Goal: Task Accomplishment & Management: Use online tool/utility

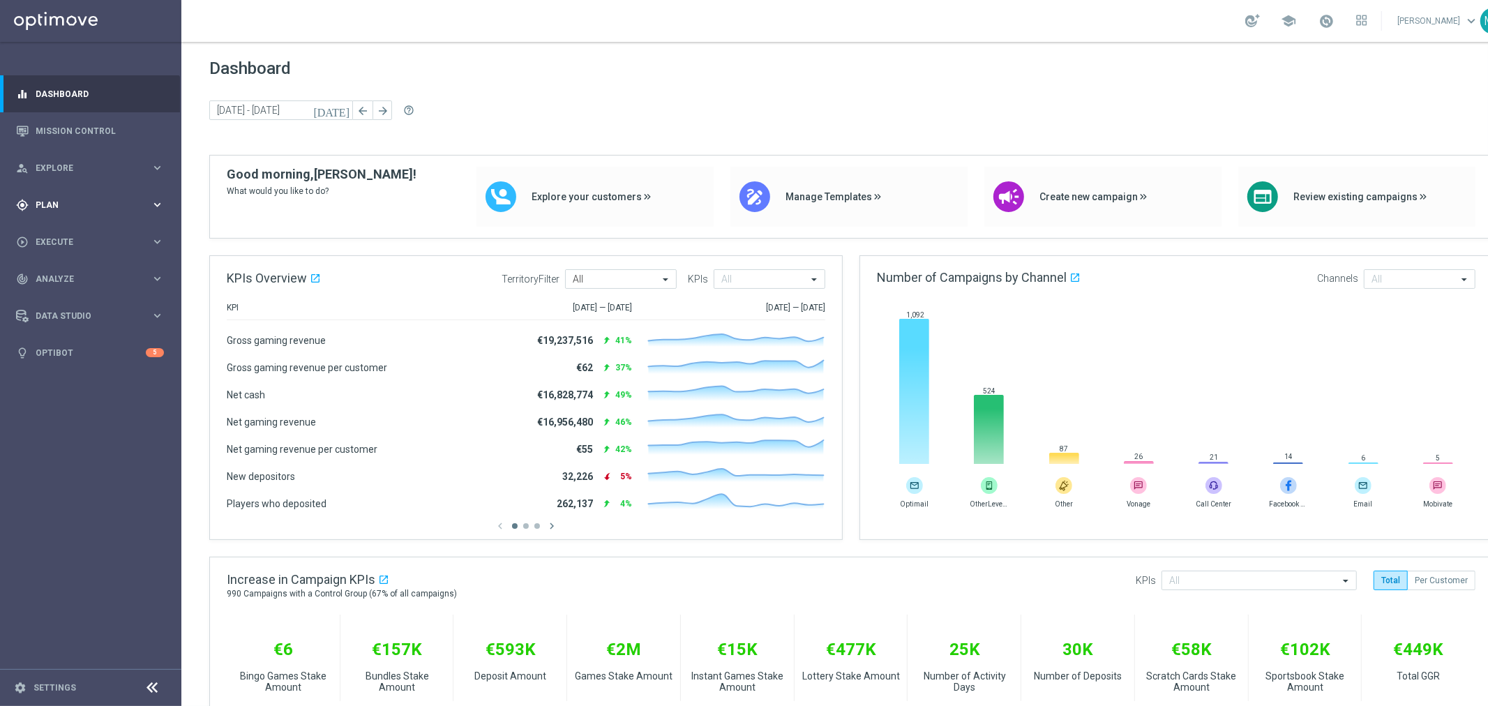
click at [96, 199] on div "gps_fixed Plan" at bounding box center [83, 205] width 135 height 13
click at [89, 340] on link "Realtime Triggers" at bounding box center [90, 338] width 109 height 11
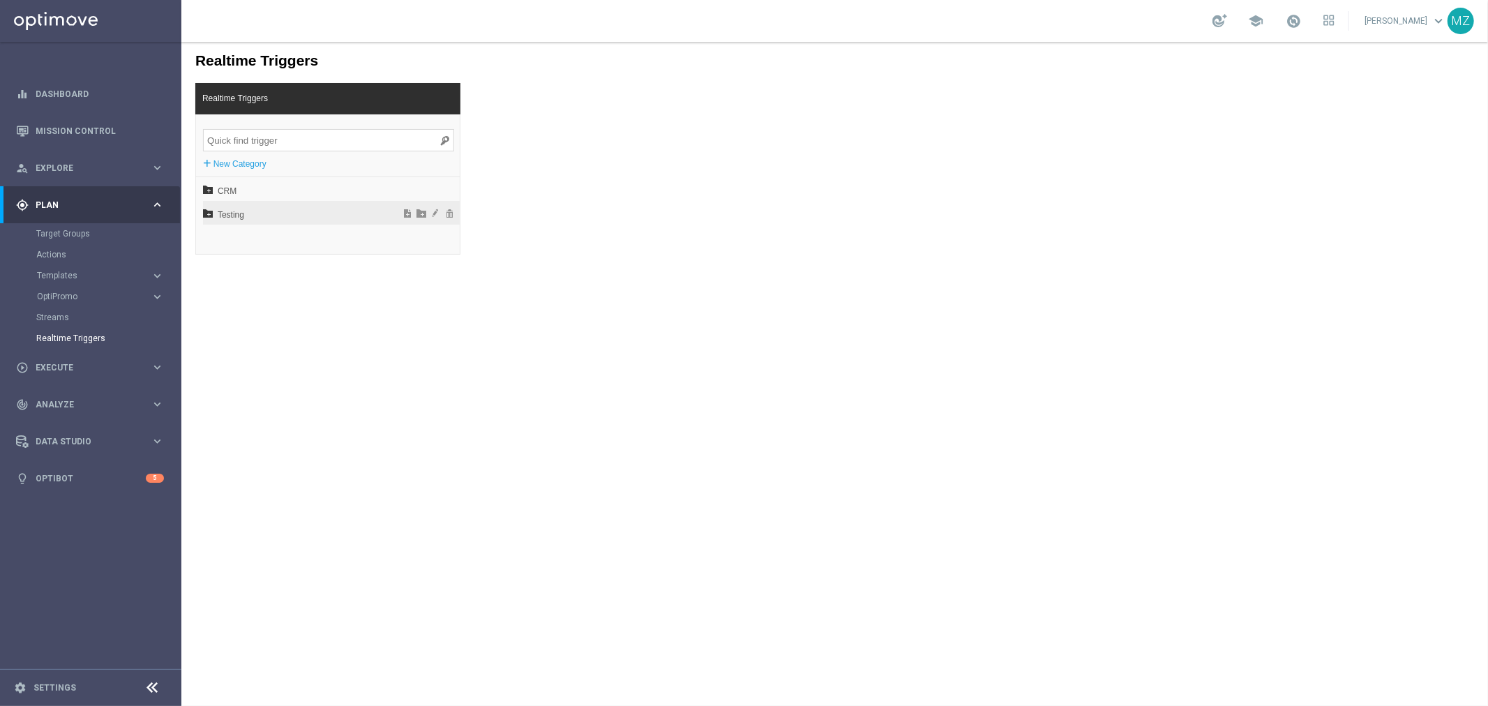
click at [206, 211] on icon at bounding box center [207, 212] width 10 height 10
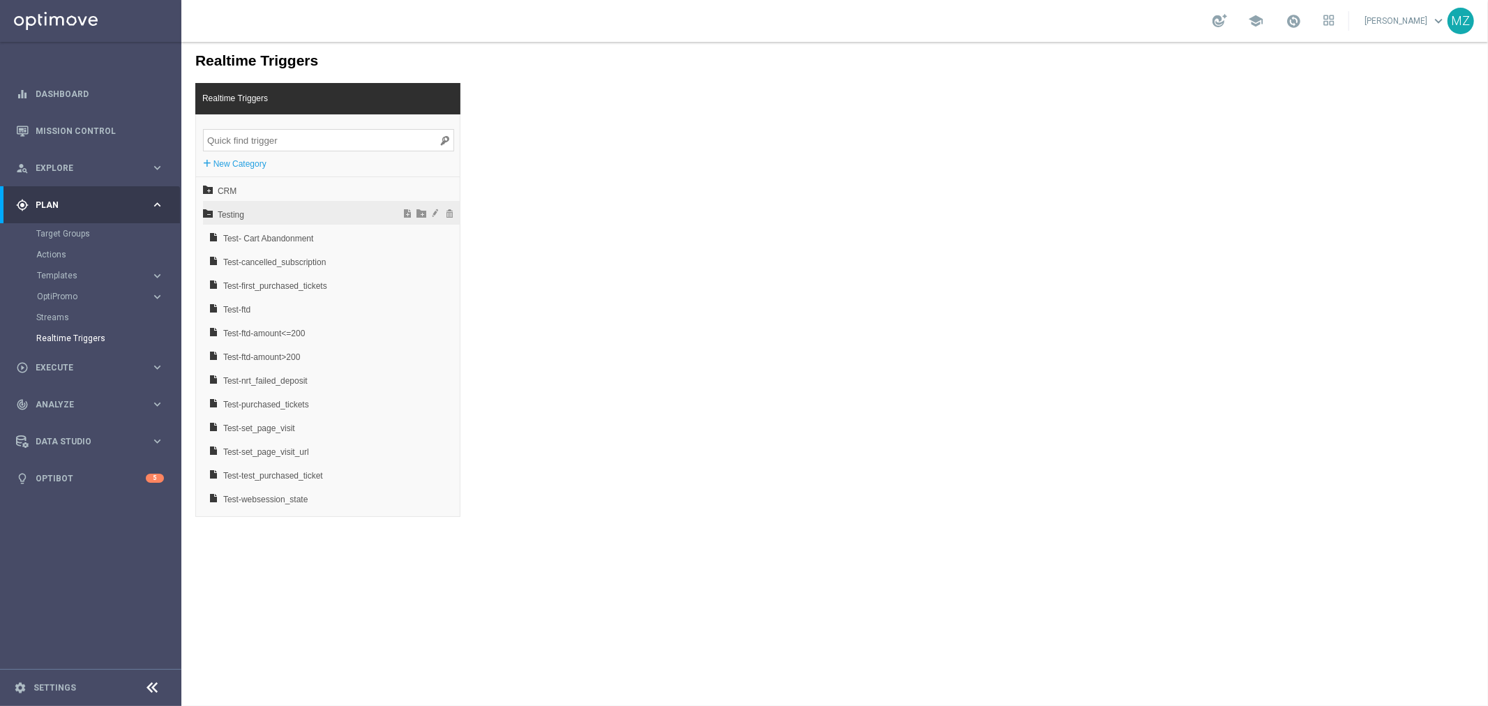
click at [206, 210] on icon at bounding box center [207, 212] width 10 height 10
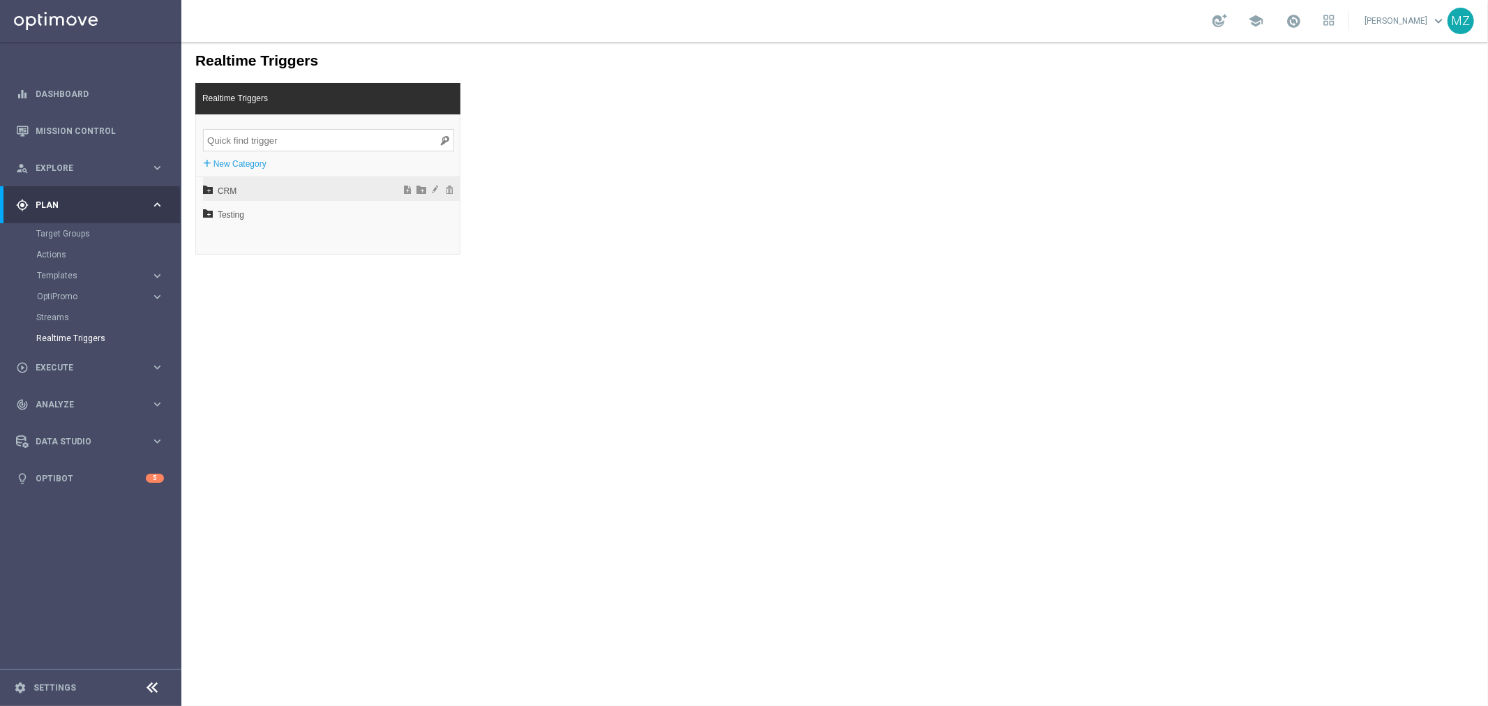
click at [205, 185] on icon at bounding box center [207, 188] width 10 height 10
click at [214, 214] on icon at bounding box center [214, 212] width 10 height 10
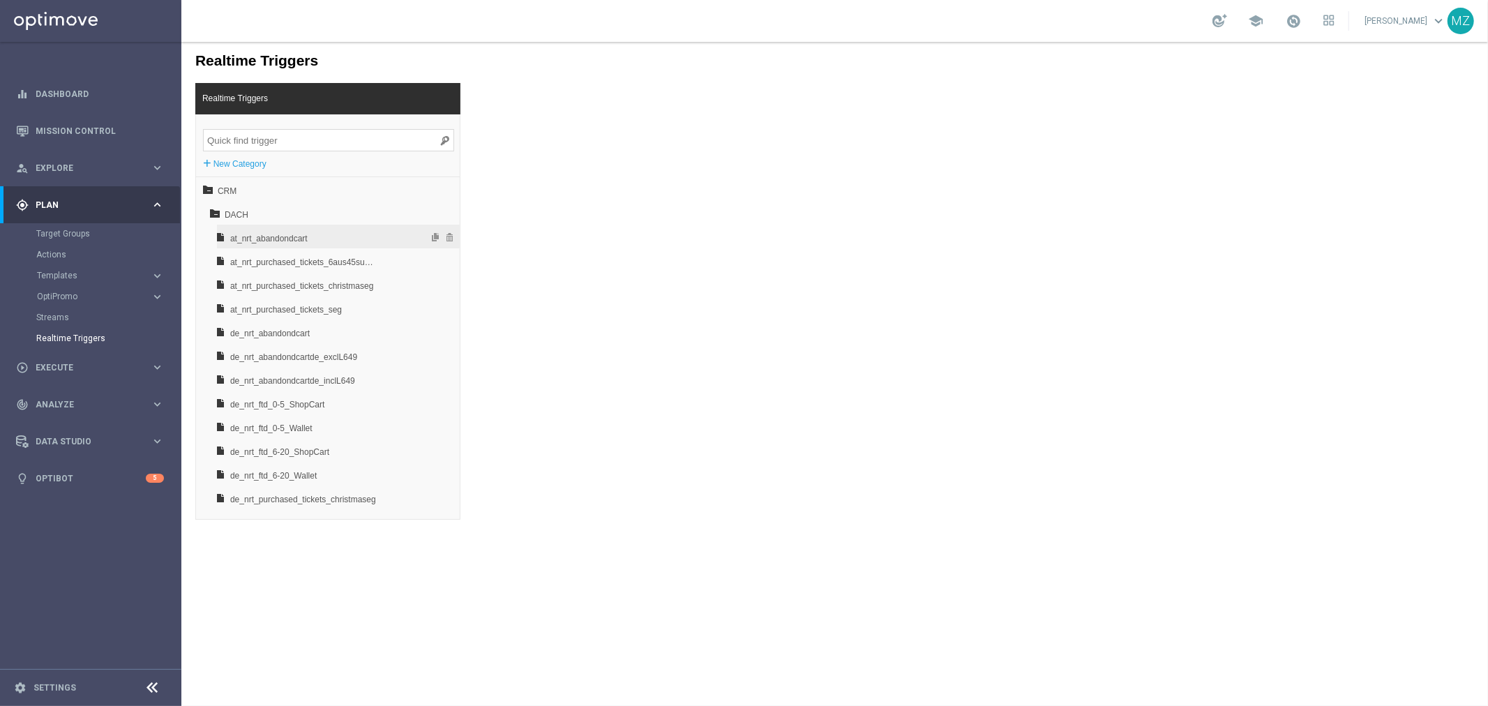
click at [299, 237] on span "at_nrt_abandondcart" at bounding box center [302, 238] width 146 height 24
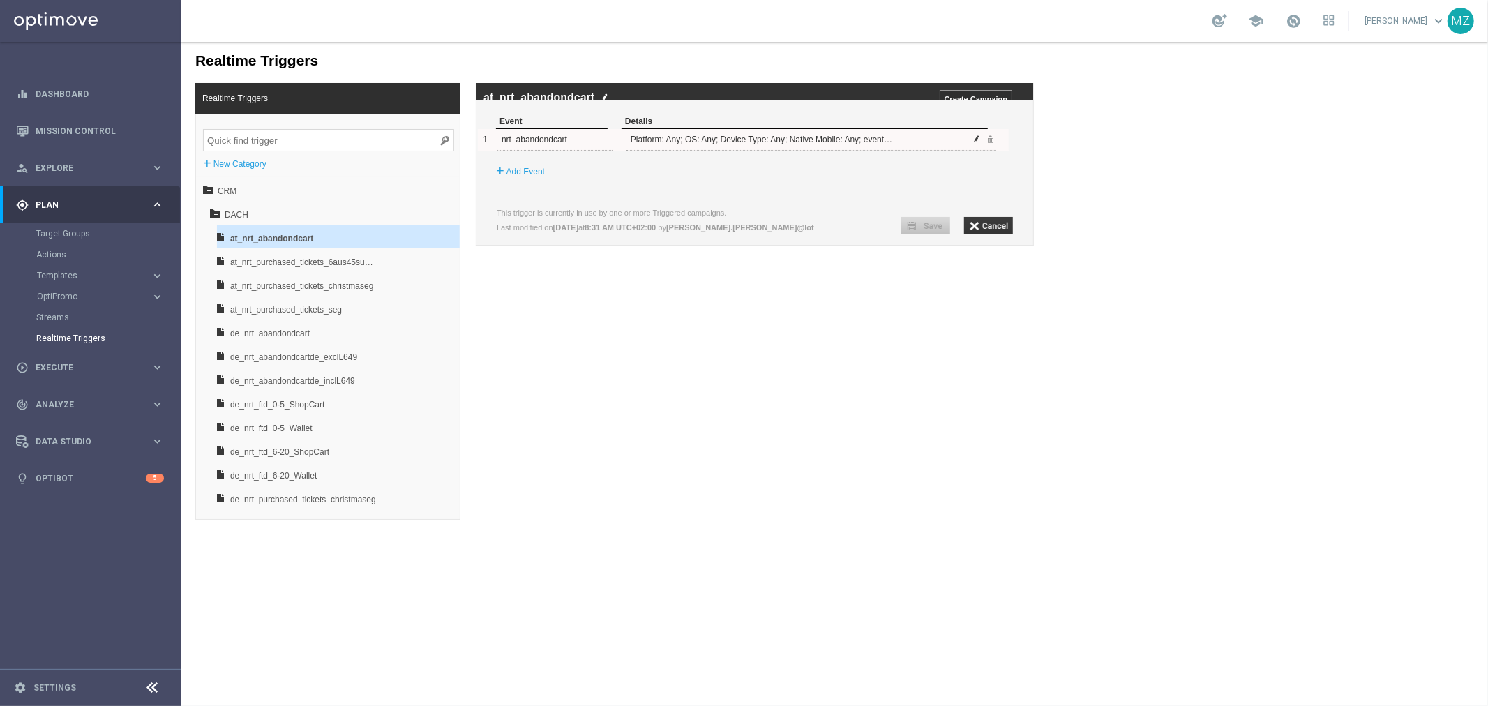
click at [977, 142] on span at bounding box center [976, 138] width 8 height 8
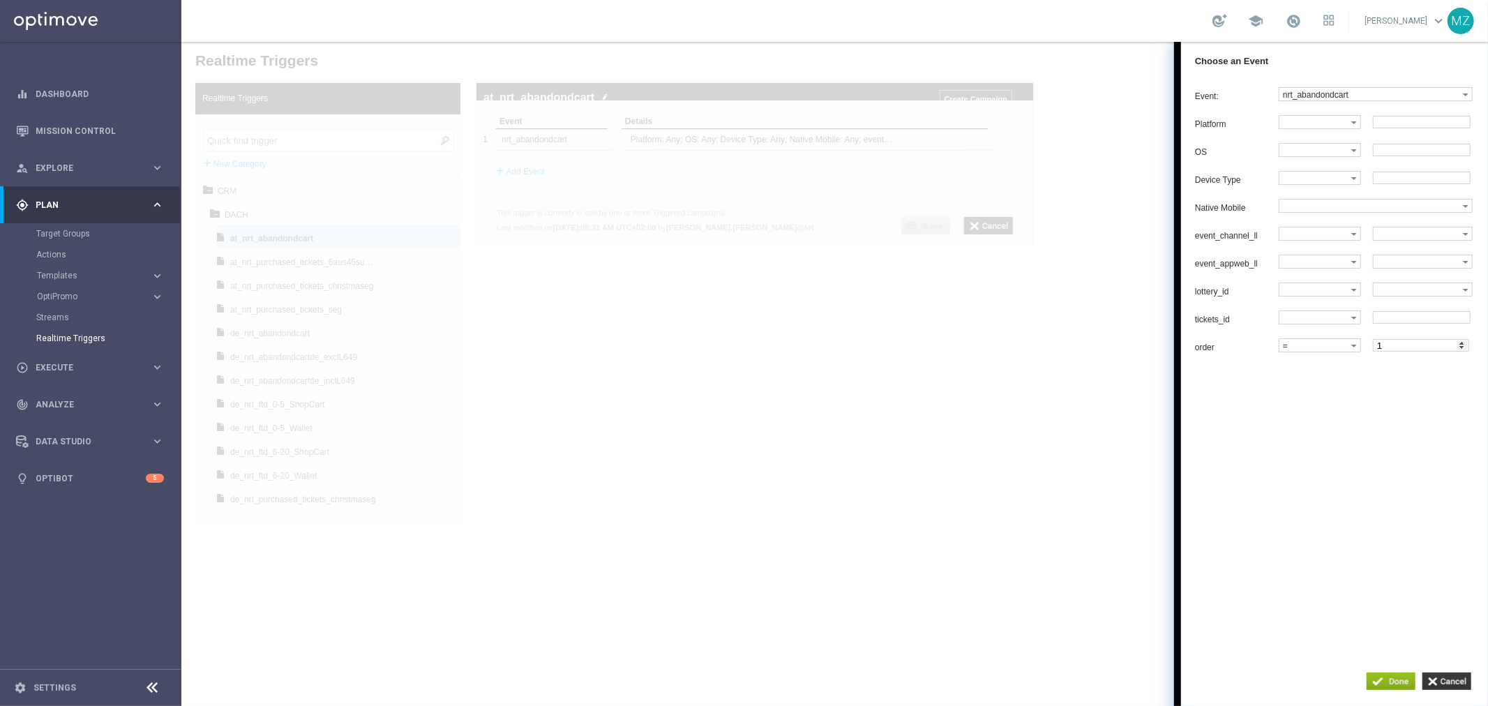
click at [883, 293] on div at bounding box center [834, 373] width 1306 height 664
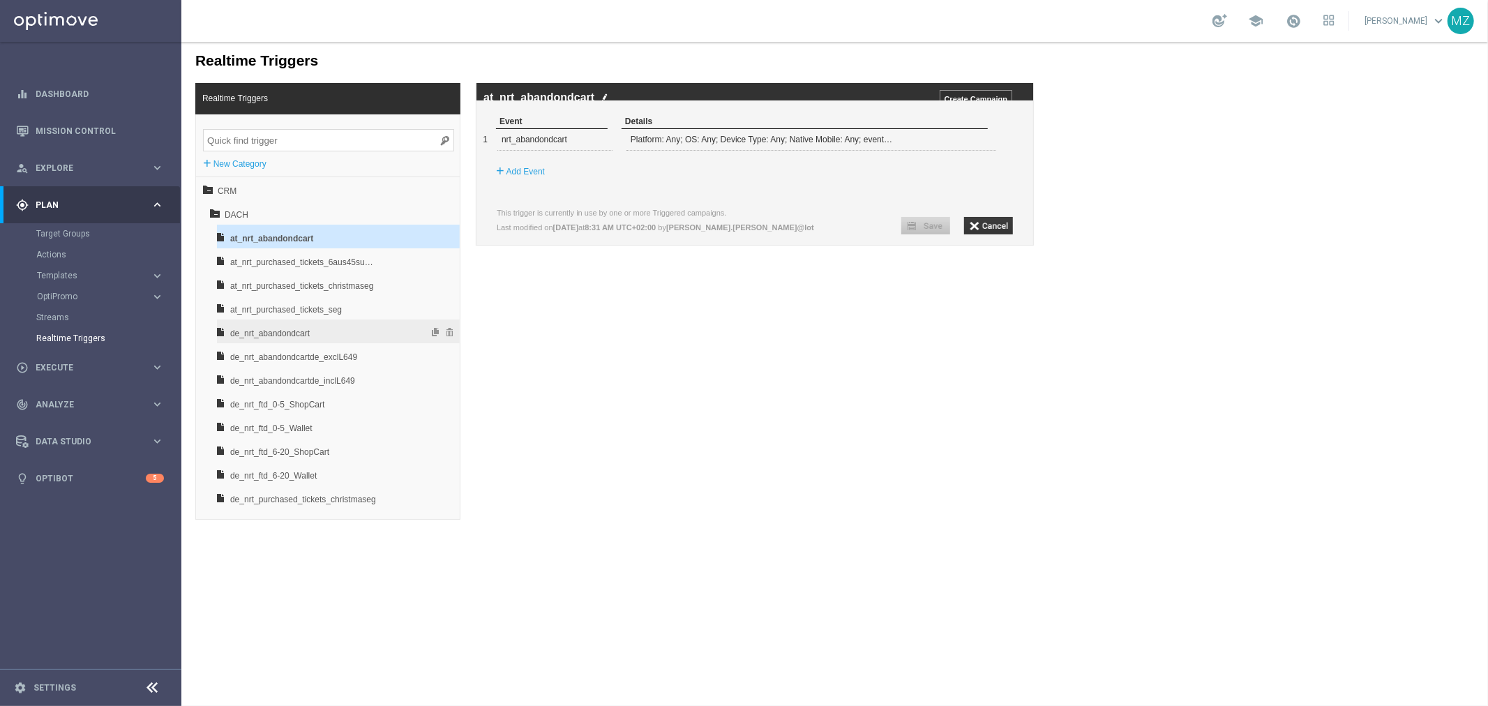
click at [296, 329] on span "de_nrt_abandondcart" at bounding box center [302, 333] width 146 height 24
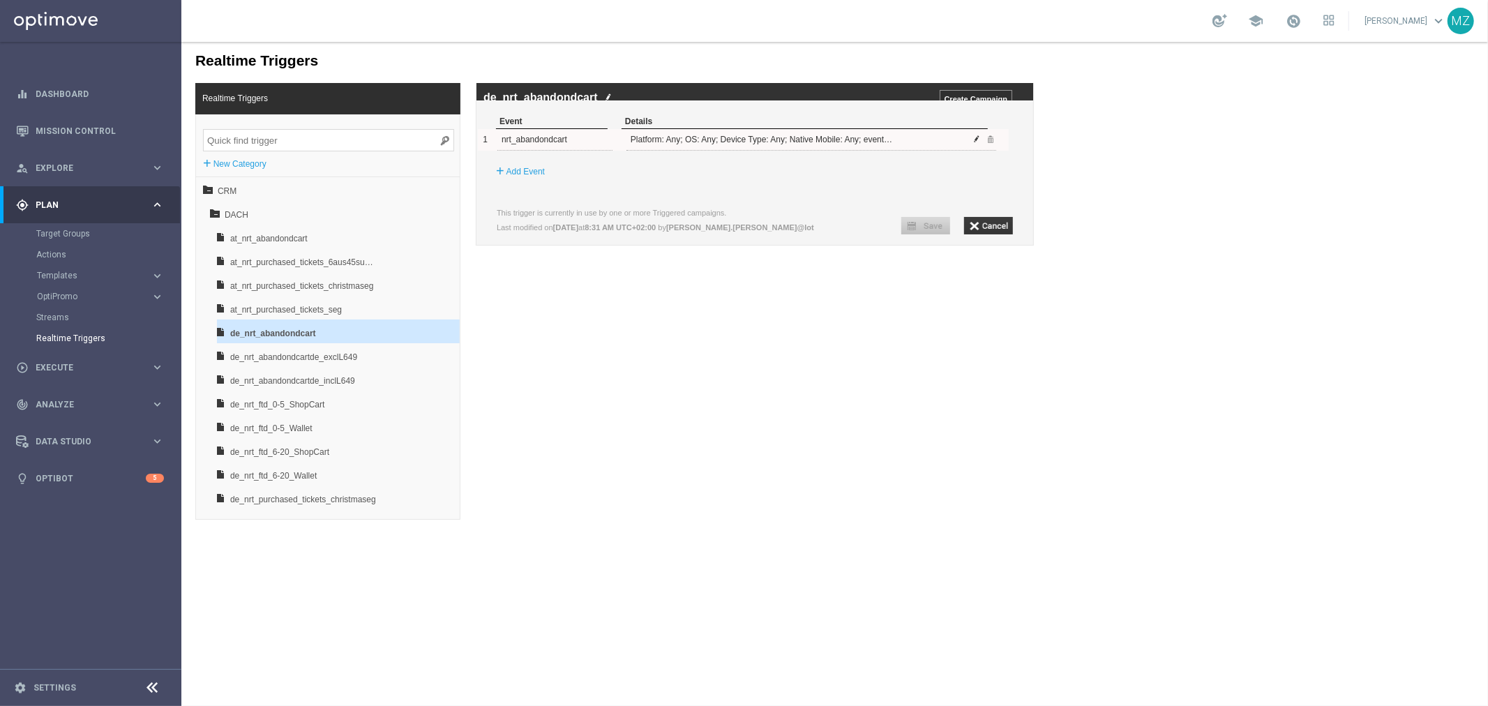
click at [977, 142] on span at bounding box center [976, 138] width 8 height 8
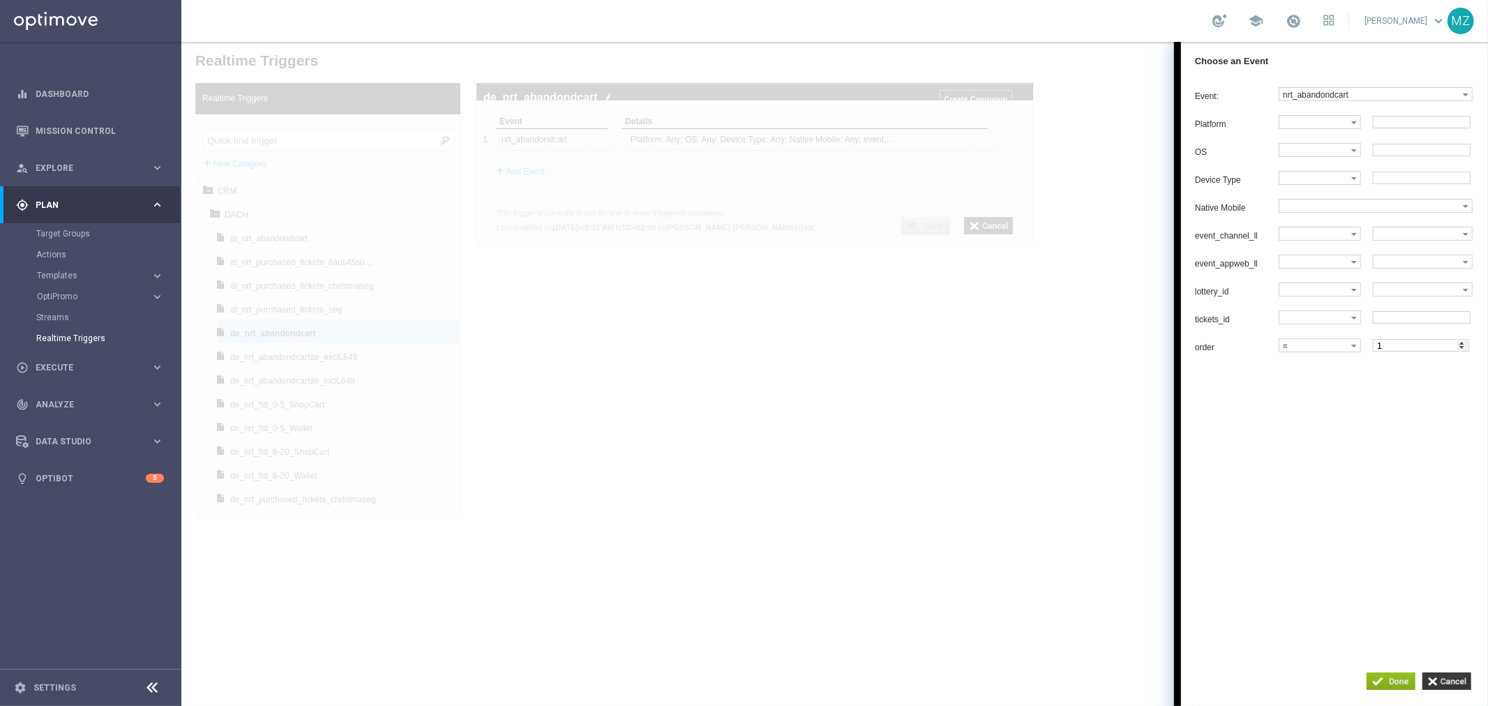
click at [940, 341] on div at bounding box center [834, 373] width 1306 height 664
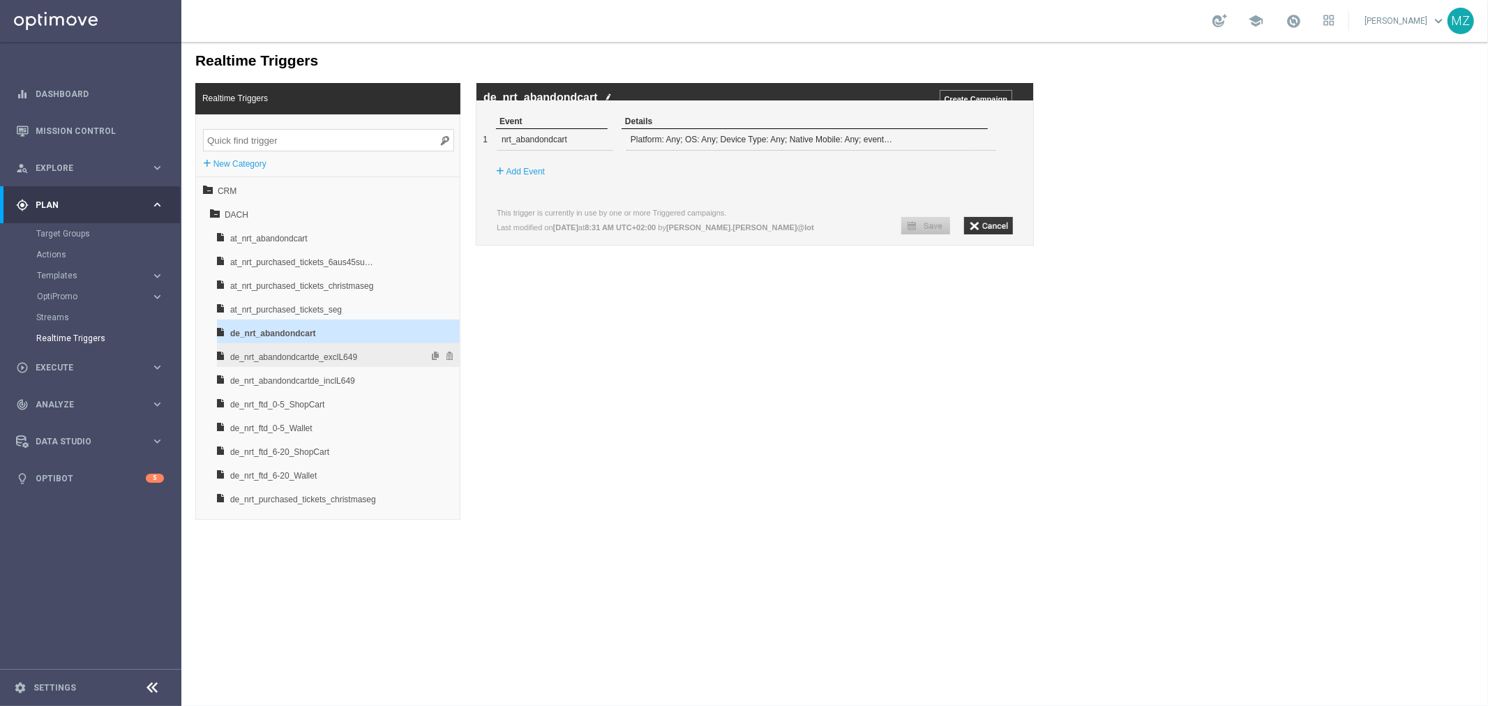
click at [338, 359] on span "de_nrt_abandondcartde_exclL649" at bounding box center [302, 357] width 146 height 24
click at [973, 142] on span at bounding box center [976, 138] width 8 height 8
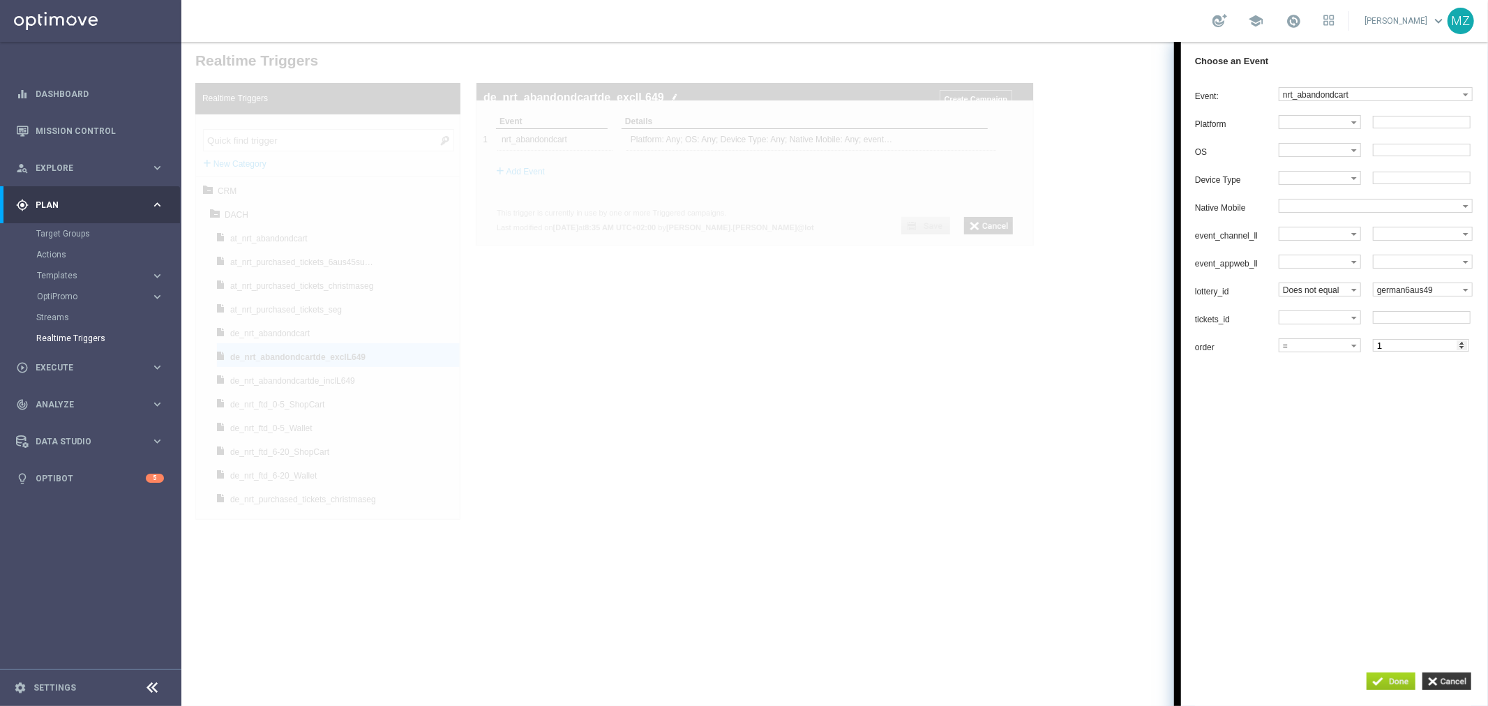
click at [1385, 678] on input "button" at bounding box center [1390, 680] width 49 height 17
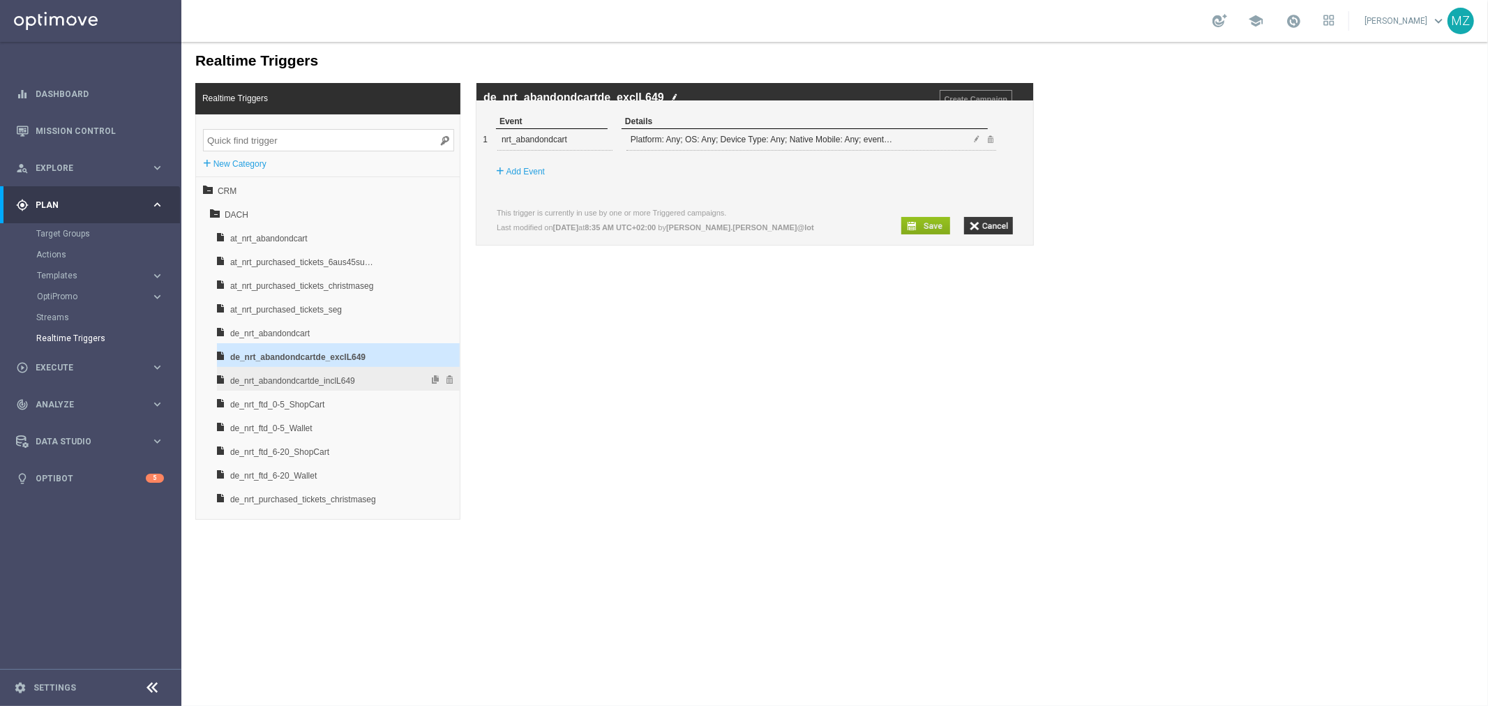
click at [305, 382] on span "de_nrt_abandondcartde_inclL649" at bounding box center [302, 380] width 146 height 24
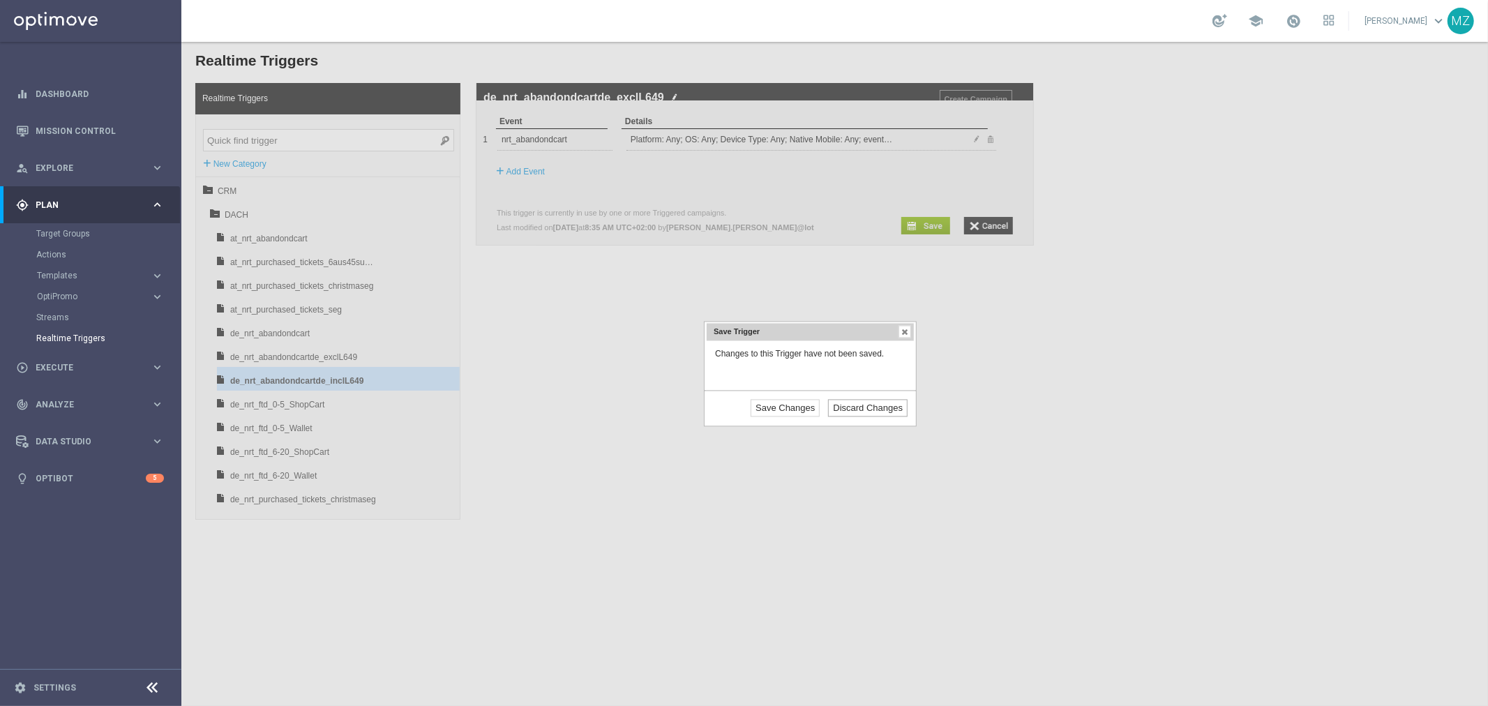
click at [860, 414] on input "Discard Changes" at bounding box center [867, 407] width 80 height 17
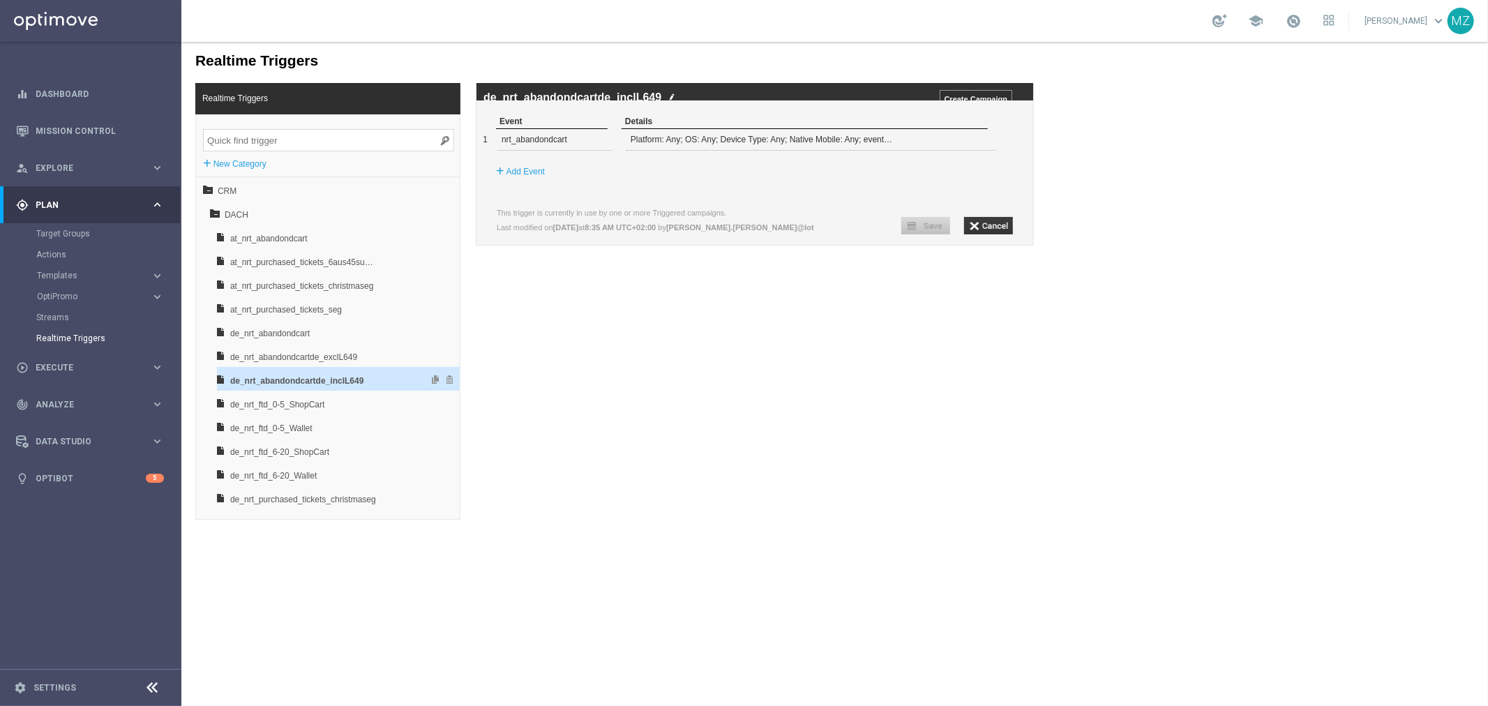
click at [337, 381] on span "de_nrt_abandondcartde_inclL649" at bounding box center [302, 380] width 146 height 24
click at [974, 142] on span at bounding box center [976, 138] width 8 height 8
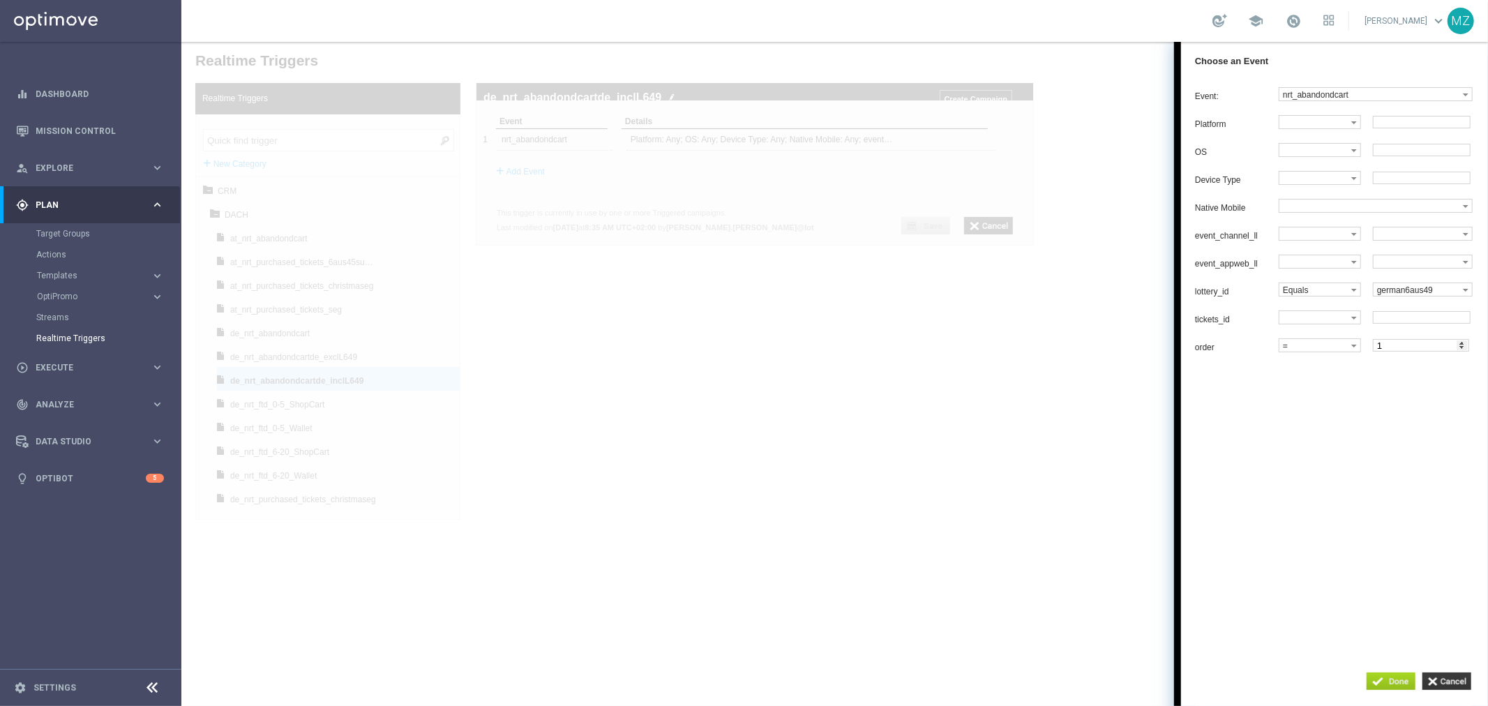
click at [1385, 677] on input "button" at bounding box center [1390, 680] width 49 height 17
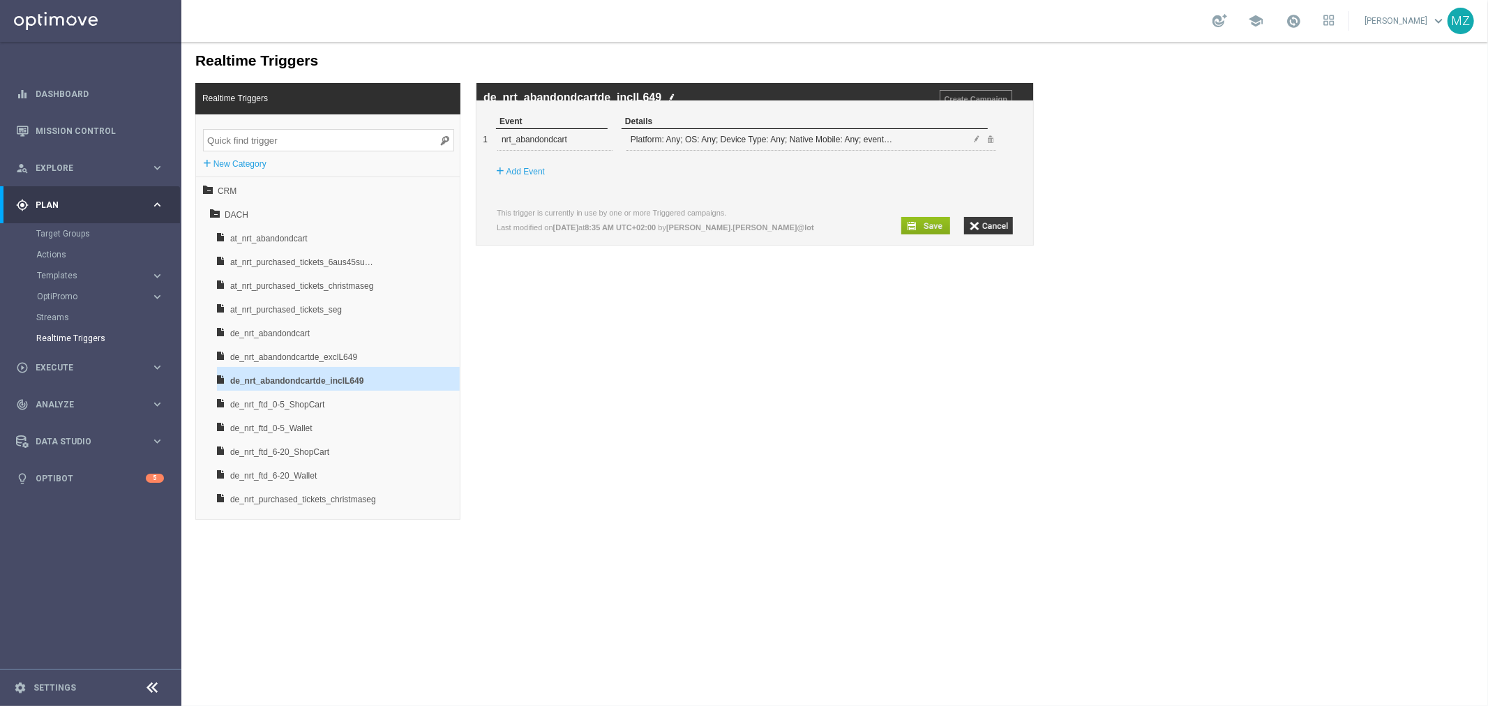
click at [709, 458] on div "Realtime Triggers Realtime Triggers + New Category CRM DACH at_nrt_abandondcart…" at bounding box center [834, 280] width 1306 height 478
click at [280, 358] on span "de_nrt_abandondcartde_exclL649" at bounding box center [302, 357] width 146 height 24
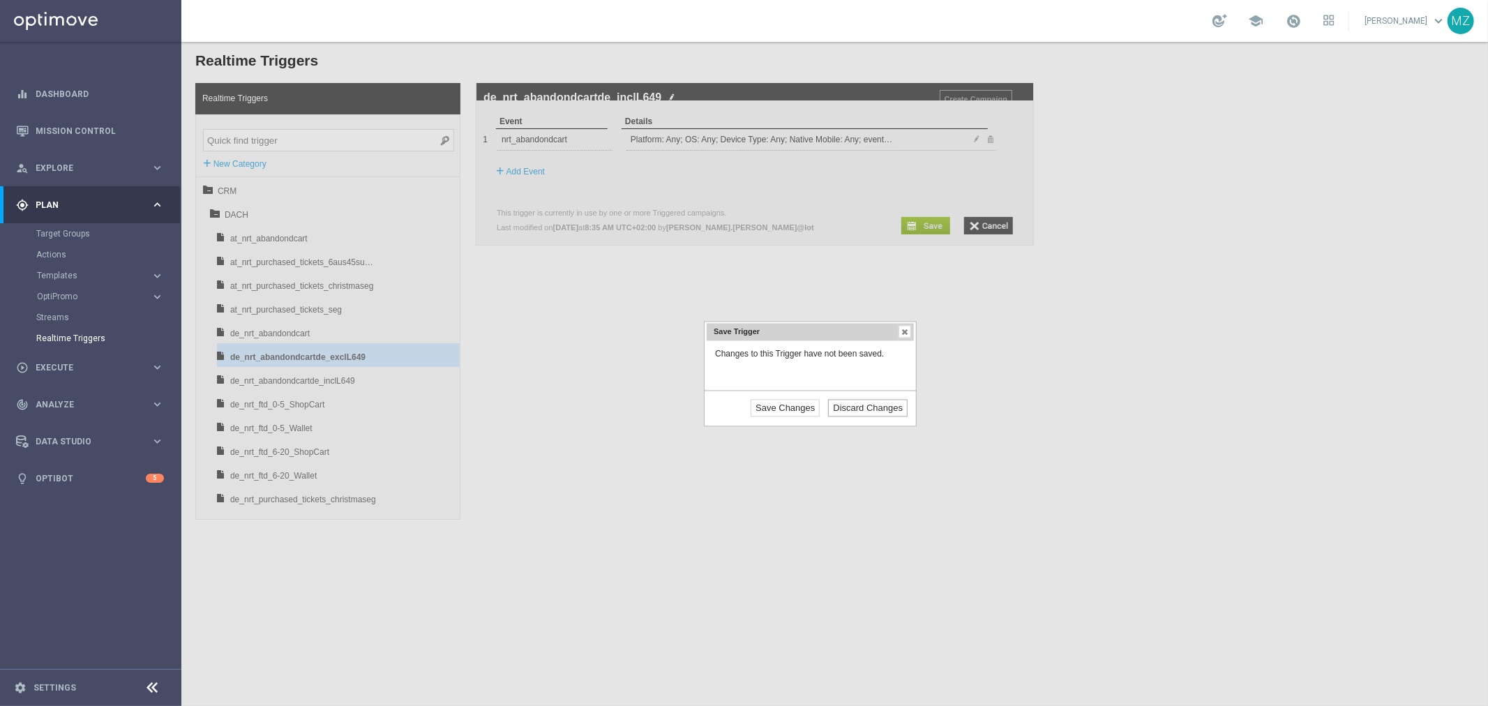
click at [893, 408] on input "Discard Changes" at bounding box center [867, 407] width 80 height 17
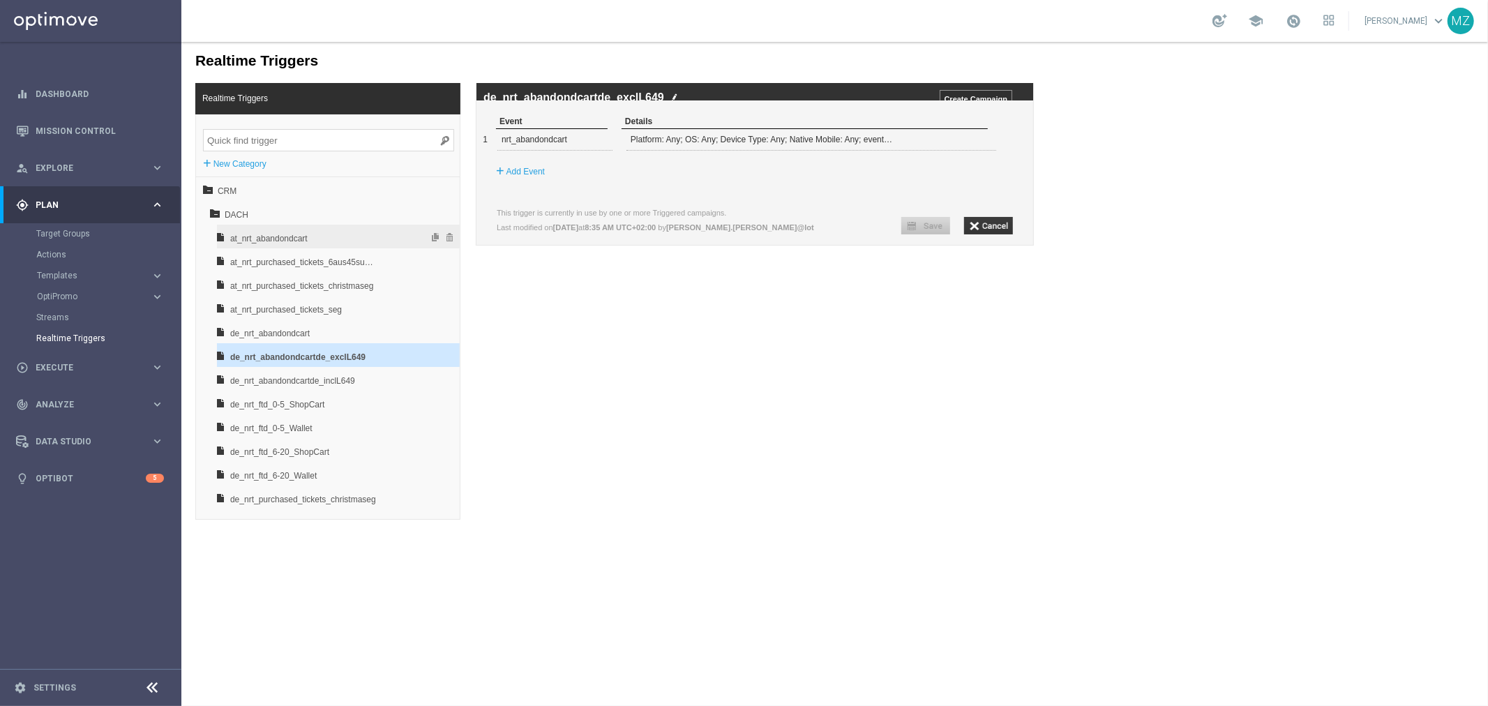
click at [246, 239] on span "at_nrt_abandondcart" at bounding box center [302, 238] width 146 height 24
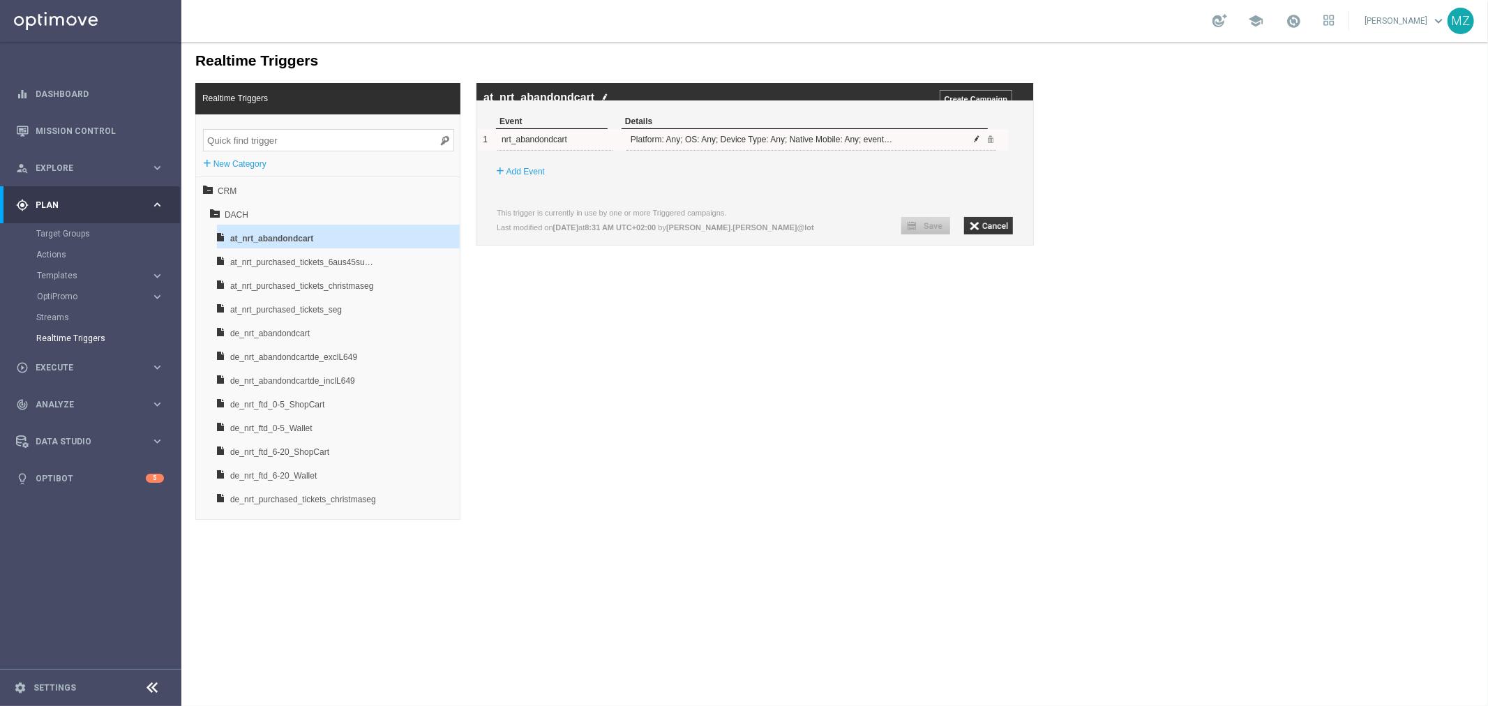
click at [979, 142] on span at bounding box center [976, 138] width 8 height 8
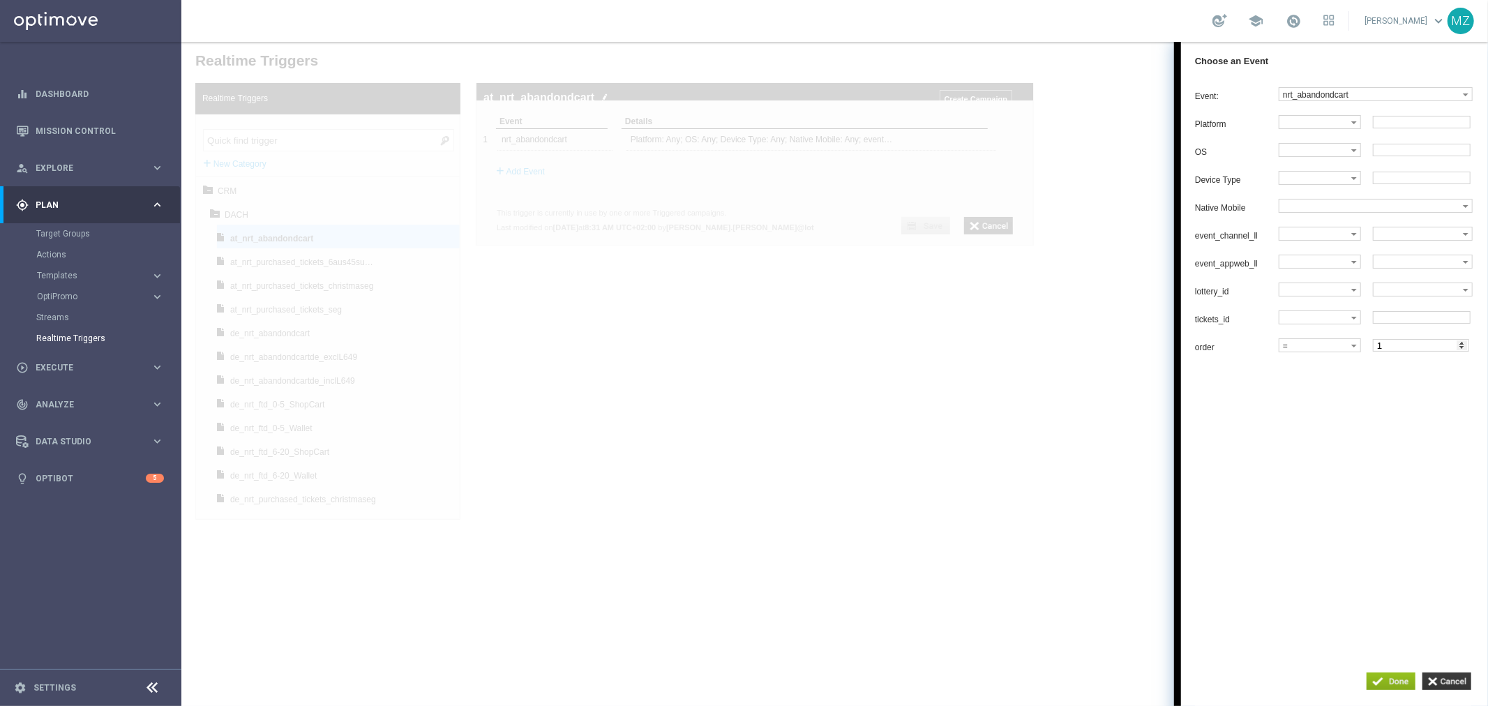
click at [905, 467] on div at bounding box center [834, 373] width 1306 height 664
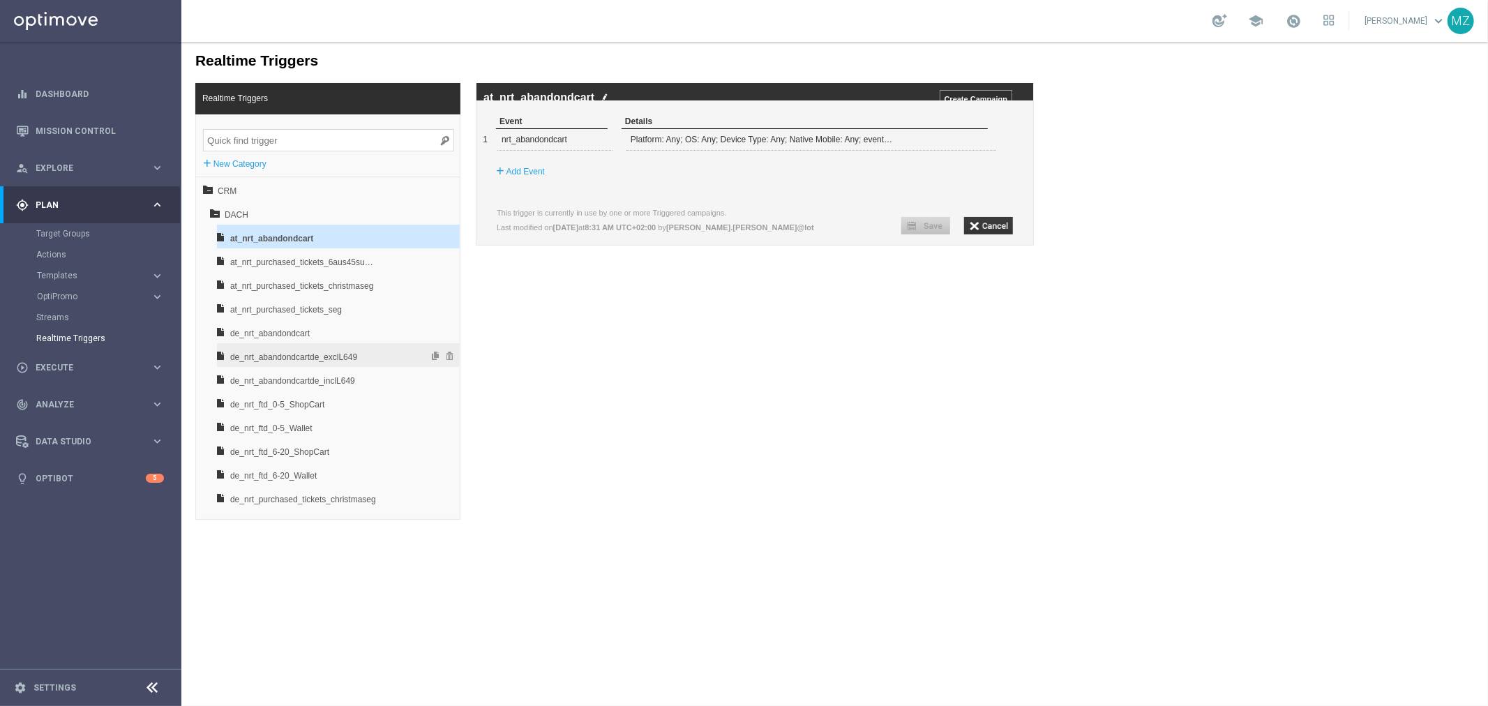
click at [337, 356] on span "de_nrt_abandondcartde_exclL649" at bounding box center [302, 357] width 146 height 24
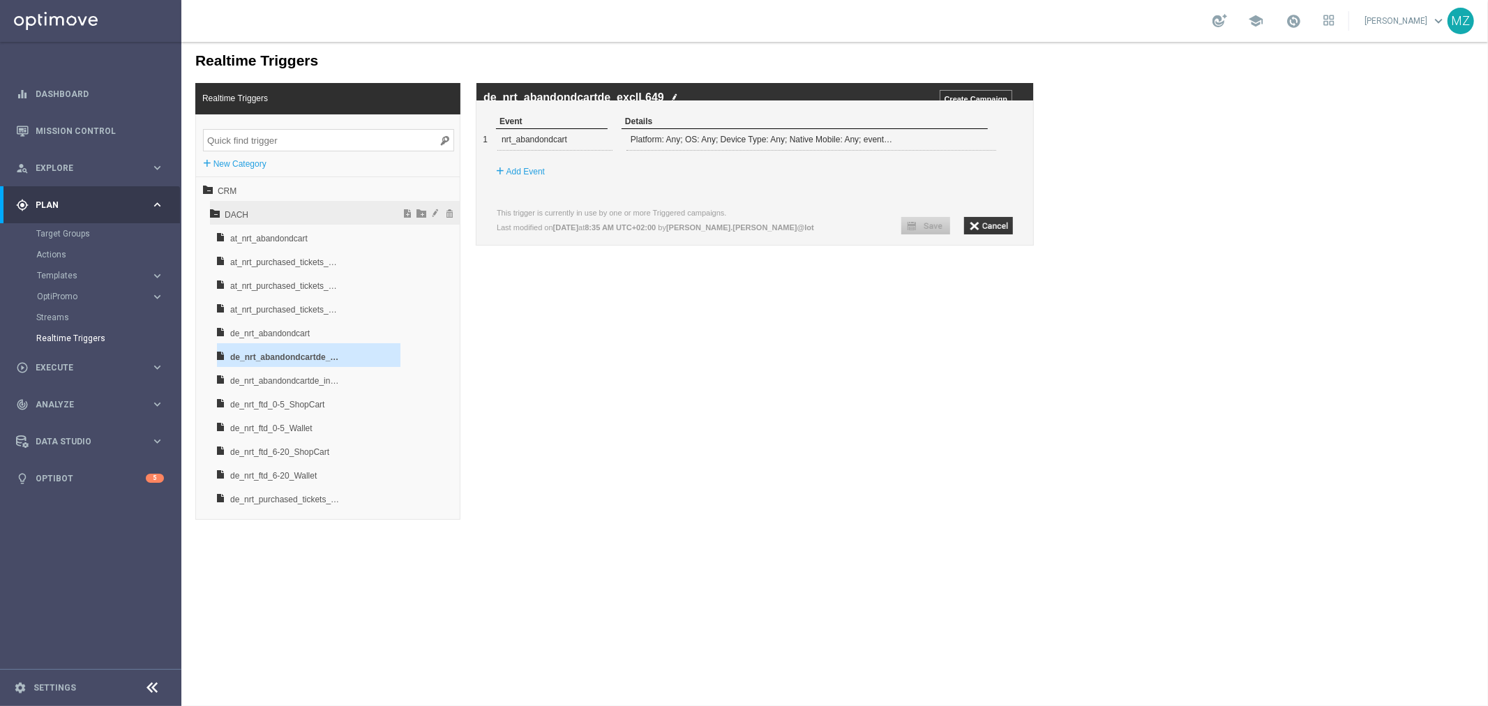
click at [211, 214] on icon at bounding box center [214, 212] width 10 height 10
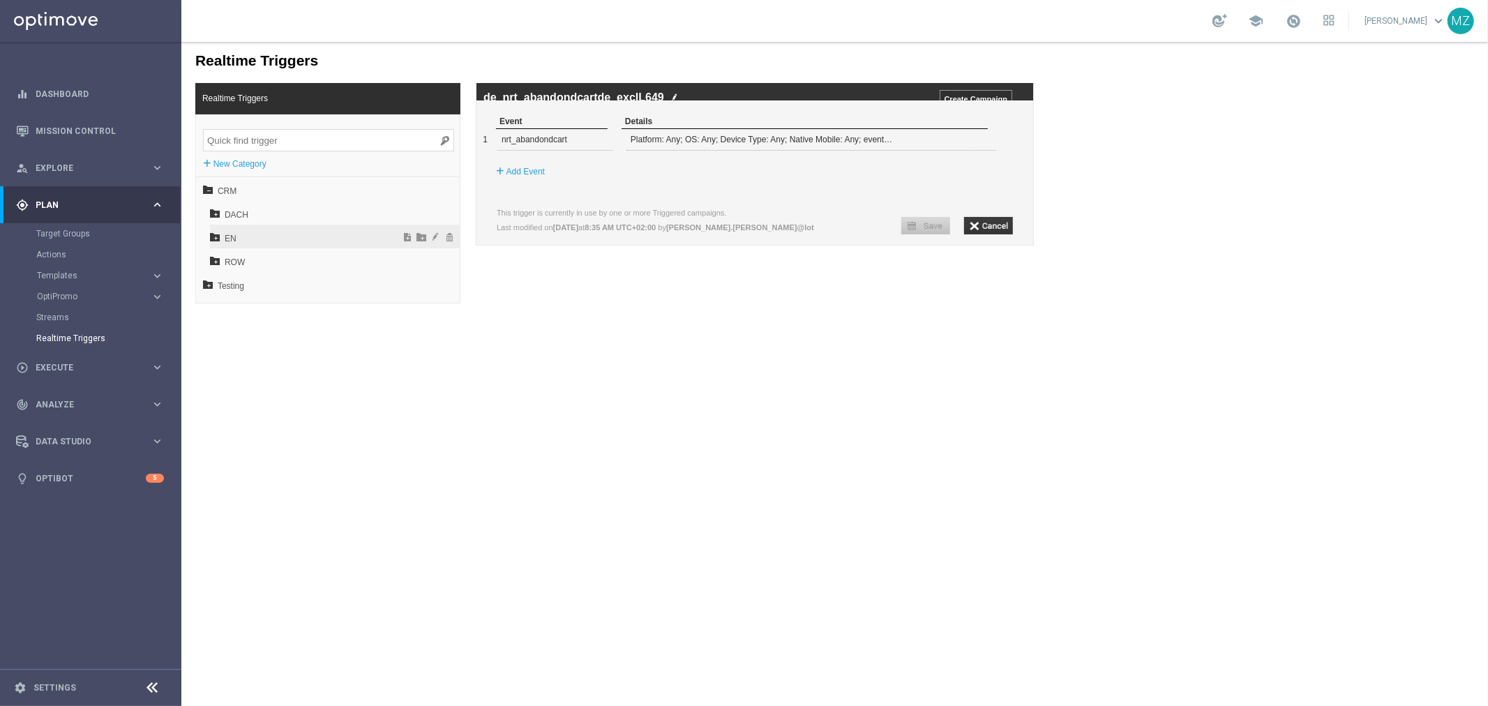
click at [216, 236] on icon at bounding box center [214, 236] width 10 height 10
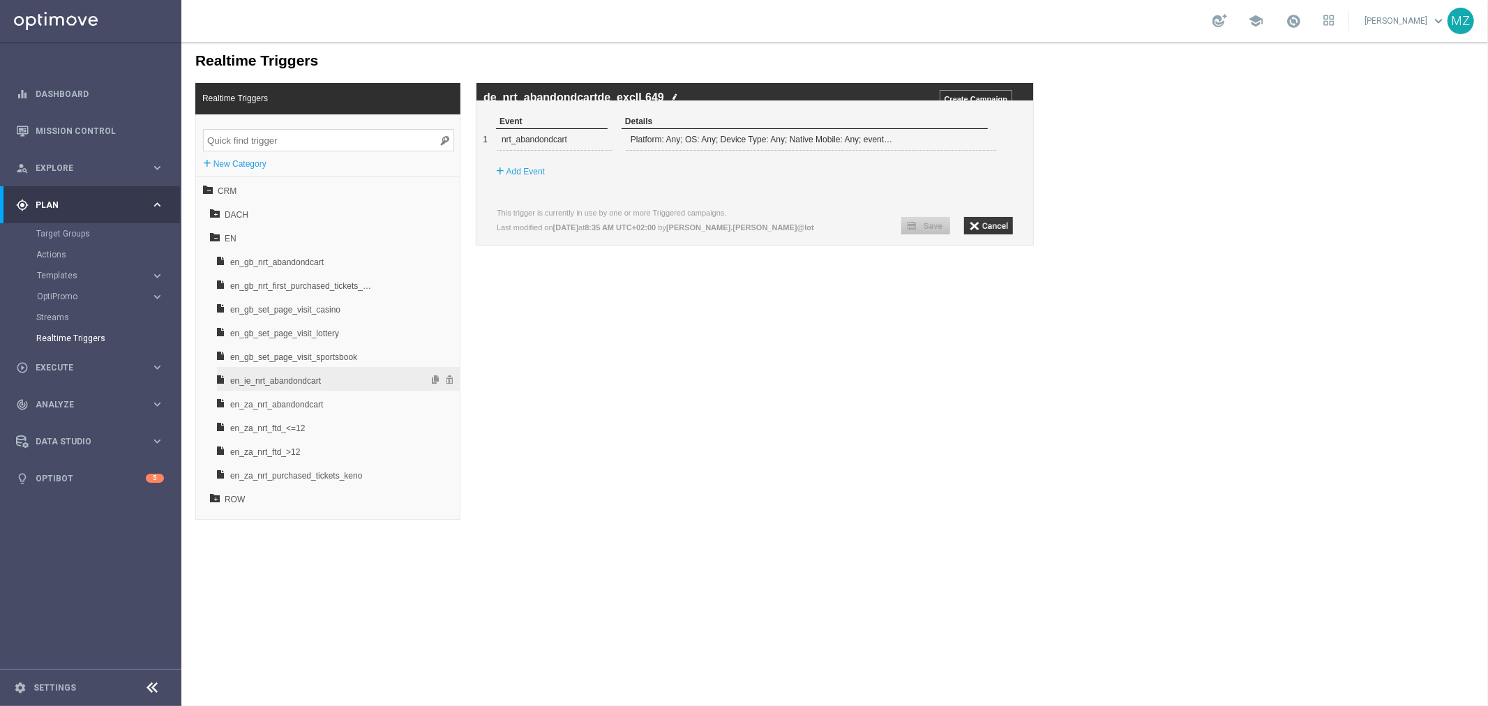
click at [296, 381] on span "en_ie_nrt_abandondcart" at bounding box center [302, 380] width 146 height 24
click at [212, 237] on icon at bounding box center [214, 236] width 10 height 10
